Goal: Information Seeking & Learning: Learn about a topic

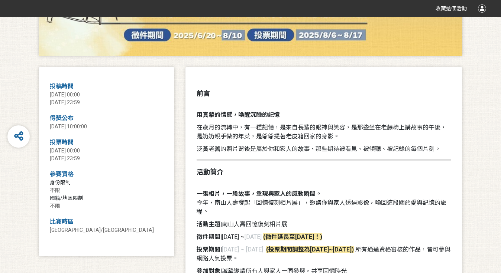
scroll to position [235, 0]
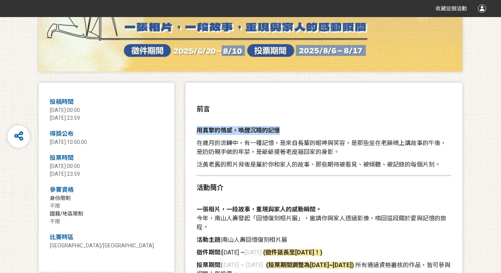
drag, startPoint x: 198, startPoint y: 130, endPoint x: 288, endPoint y: 128, distance: 90.3
click at [288, 128] on p "用真摯的情感，喚醒沉睡的記憶" at bounding box center [323, 130] width 254 height 9
copy strong "用真摯的情感，喚醒沉睡的記憶"
click at [299, 154] on span "在歲月的流轉中，有一種記憶，是來自長輩的眼神與笑容，是那些坐在老藤椅上講故事的午後，是奶奶親手做的年菜，是爺爺提著老皮箱回家的身影。" at bounding box center [321, 148] width 250 height 16
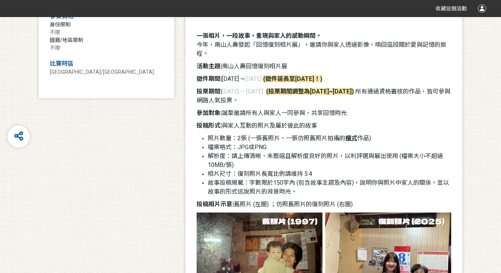
scroll to position [408, 0]
click at [374, 43] on span "今年，南山人壽發起「回憶復刻相片展」，邀請你與家人透過影像，喚回這段關於愛與記憶的旅程。" at bounding box center [321, 50] width 250 height 16
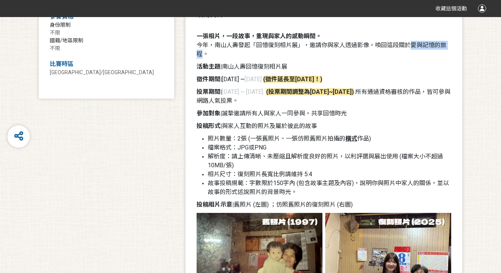
drag, startPoint x: 413, startPoint y: 45, endPoint x: 203, endPoint y: 56, distance: 210.5
click at [203, 56] on span "今年，南山人壽發起「回憶復刻相片展」，邀請你與家人透過影像，喚回這段關於愛與記憶的旅程。" at bounding box center [321, 50] width 250 height 16
copy span "愛與記憶的旅程"
